Goal: Navigation & Orientation: Go to known website

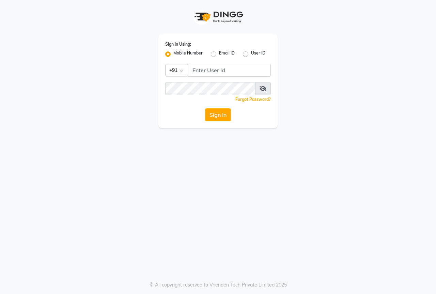
click at [219, 54] on label "Email ID" at bounding box center [227, 54] width 16 height 8
click at [219, 54] on input "Email ID" at bounding box center [221, 52] width 4 height 4
radio input "true"
click at [219, 54] on label "Email ID" at bounding box center [227, 54] width 16 height 8
click at [219, 54] on input "Email ID" at bounding box center [221, 52] width 4 height 4
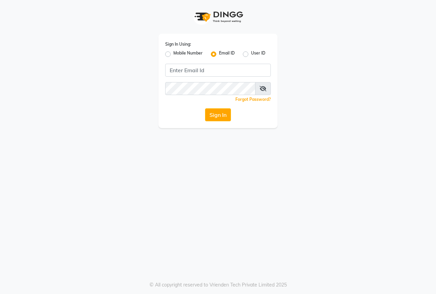
click at [173, 55] on label "Mobile Number" at bounding box center [187, 54] width 29 height 8
click at [173, 54] on input "Mobile Number" at bounding box center [175, 52] width 4 height 4
radio input "true"
radio input "false"
